Goal: Find specific page/section: Find specific page/section

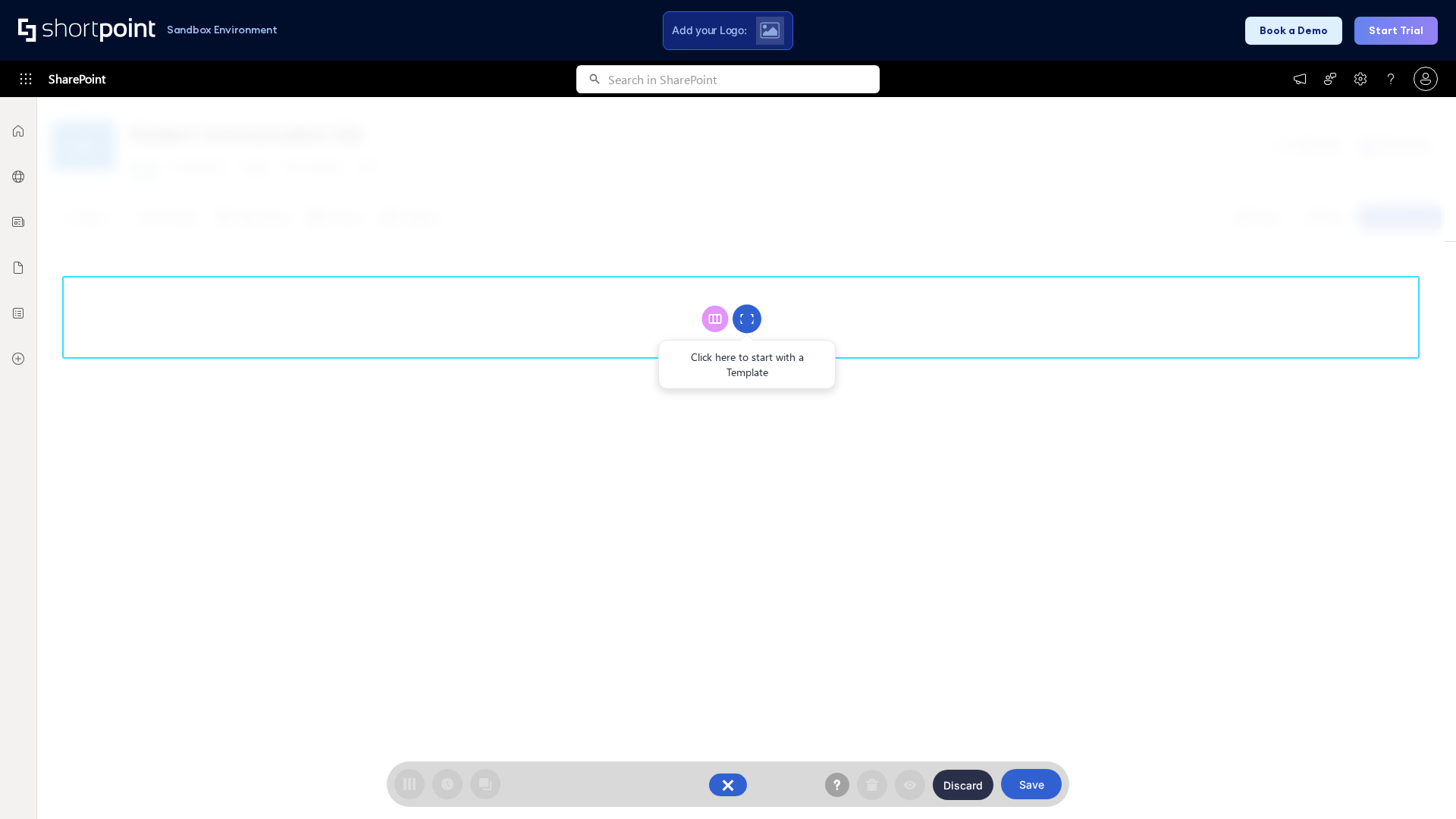
click at [747, 318] on circle at bounding box center [747, 319] width 29 height 29
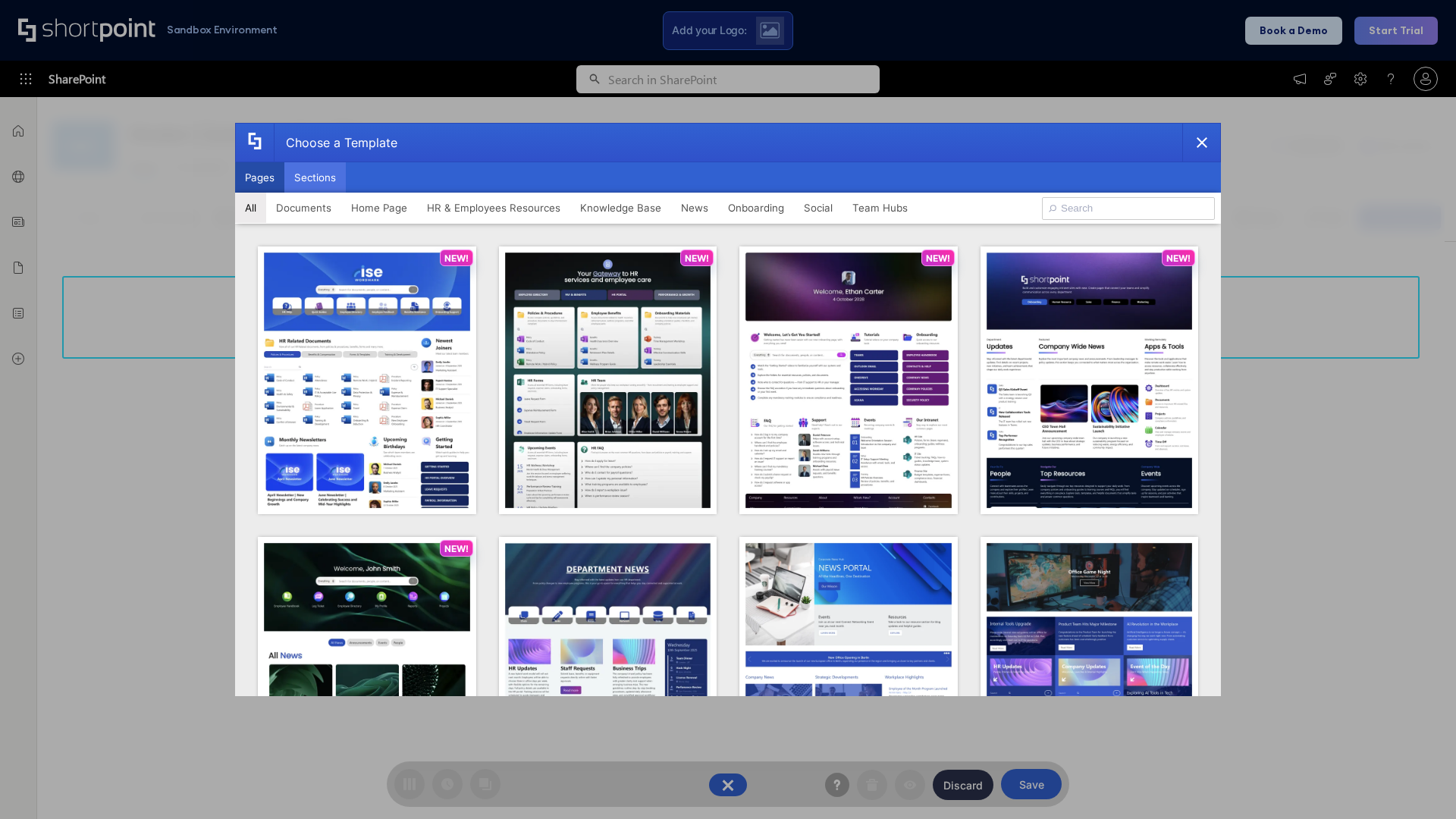
click at [315, 178] on button "Sections" at bounding box center [315, 178] width 62 height 30
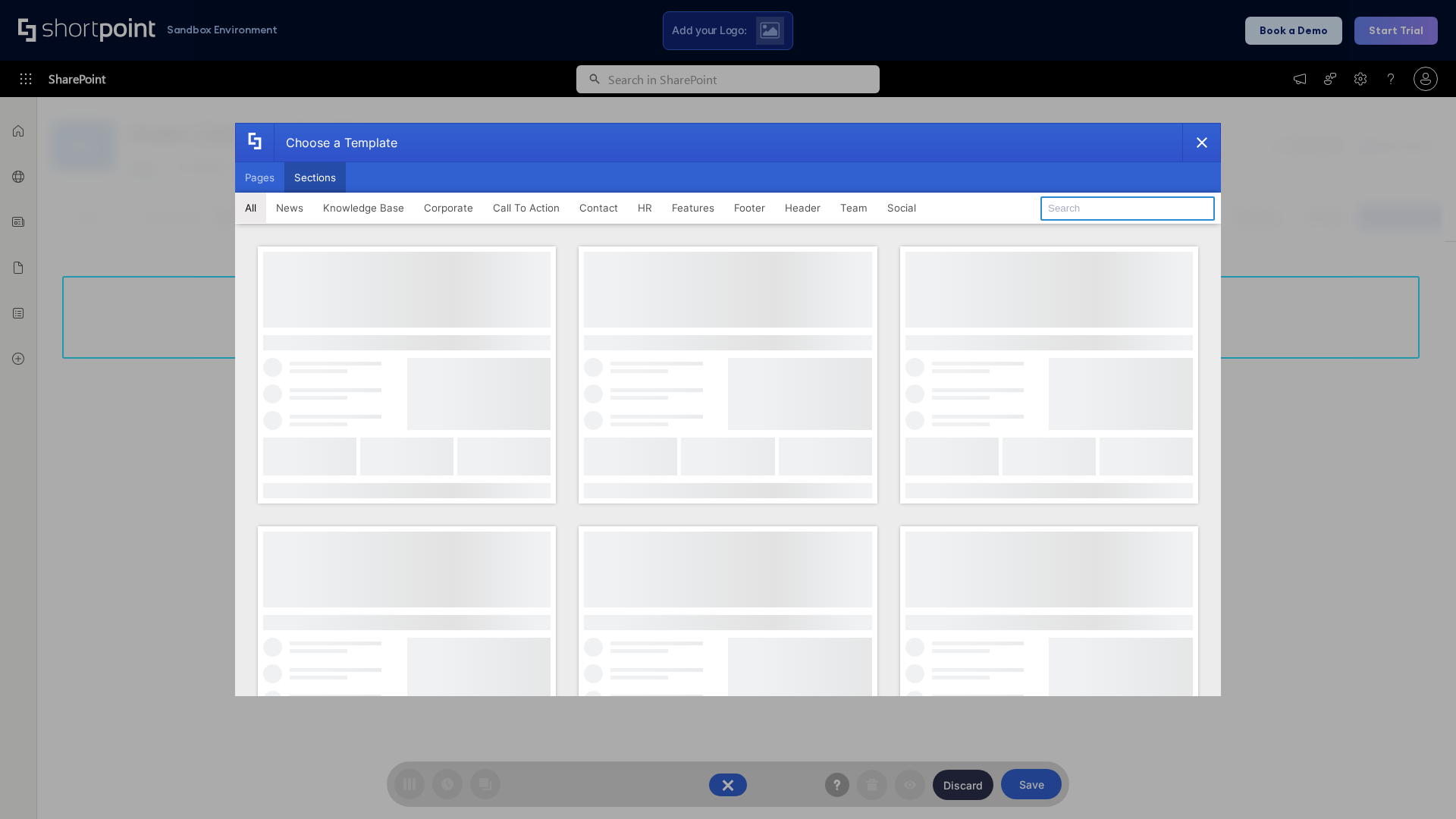
type input "Footer 4"
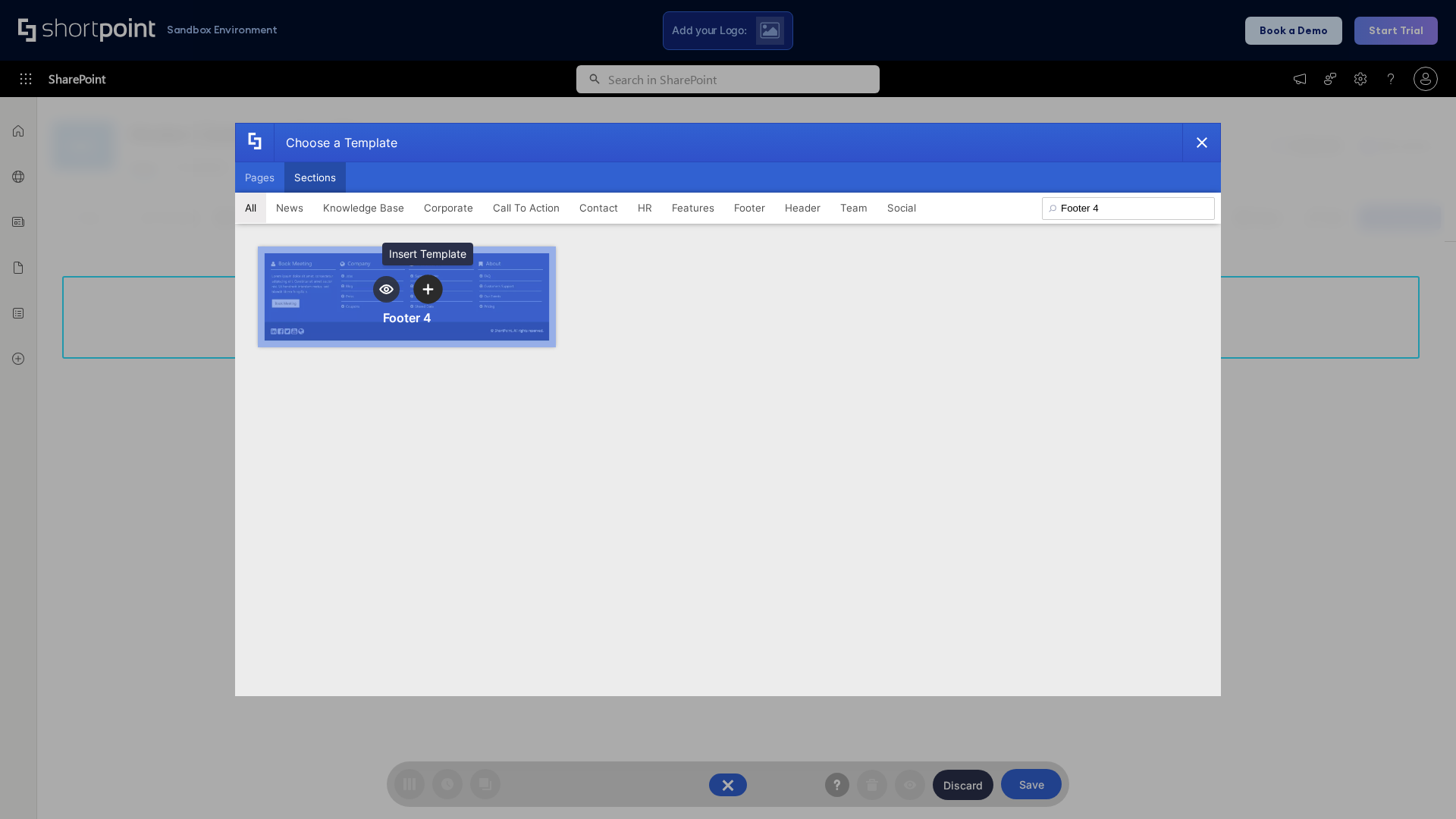
click at [428, 289] on icon "template selector" at bounding box center [428, 288] width 11 height 11
